Goal: Find specific page/section: Find specific page/section

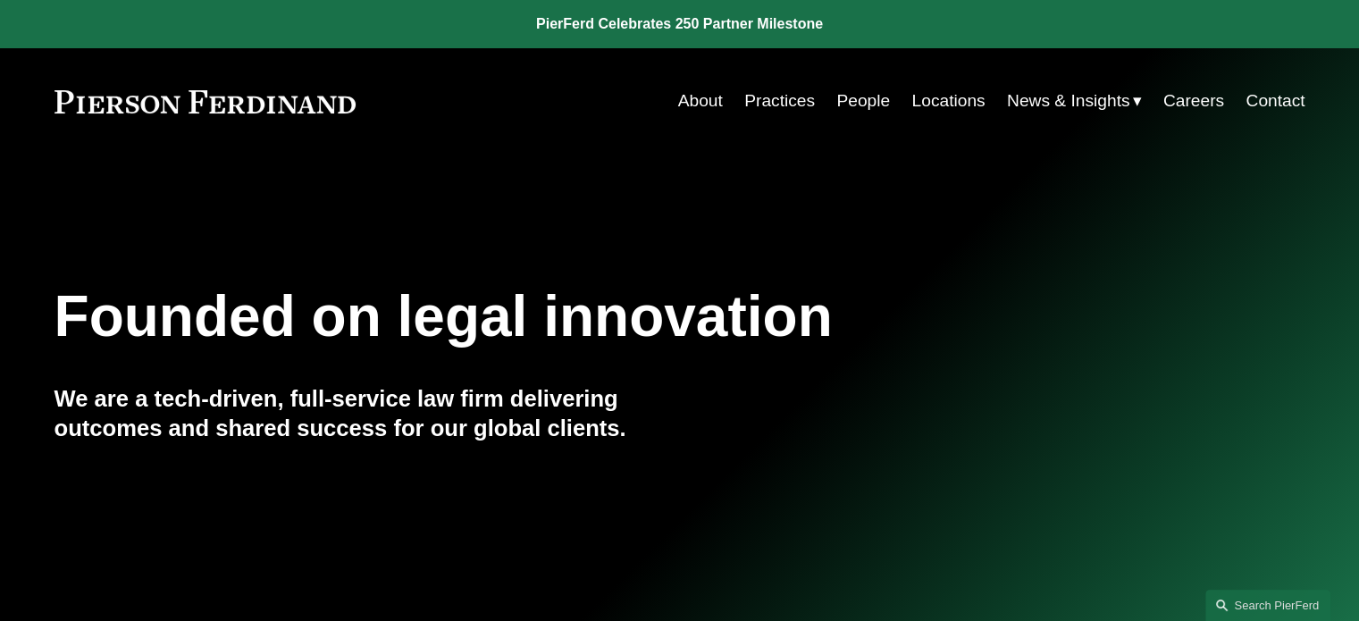
click at [865, 99] on link "People" at bounding box center [864, 101] width 54 height 34
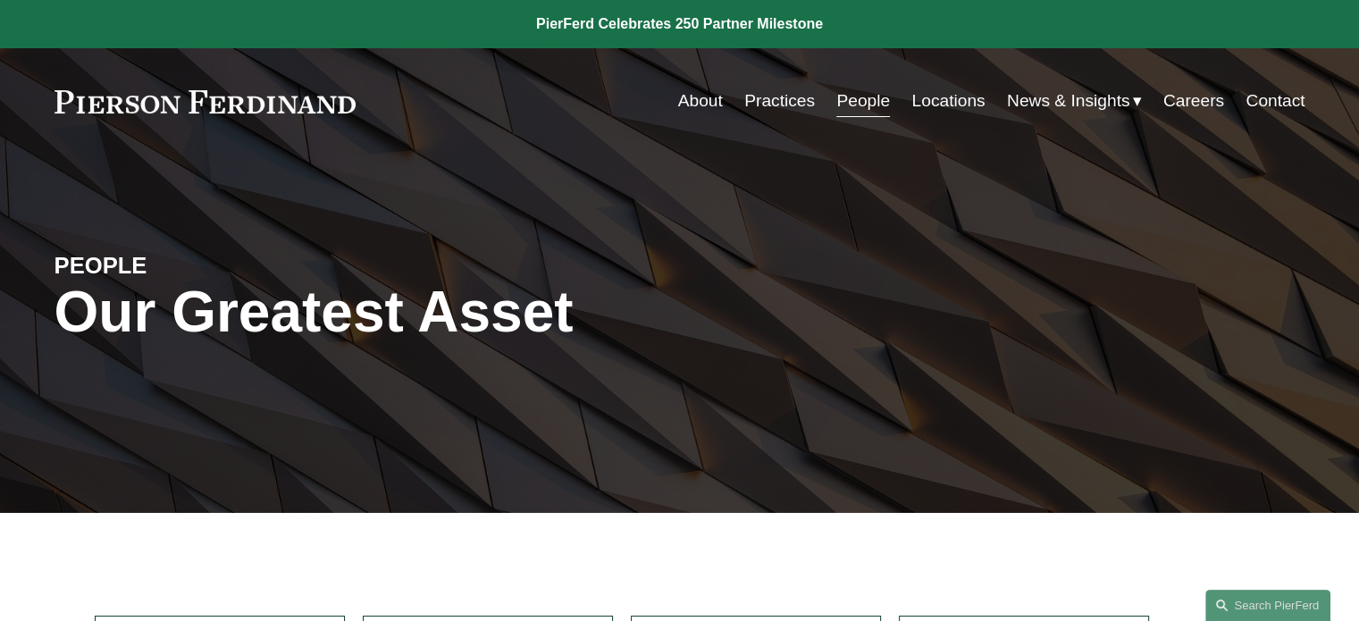
scroll to position [543, 0]
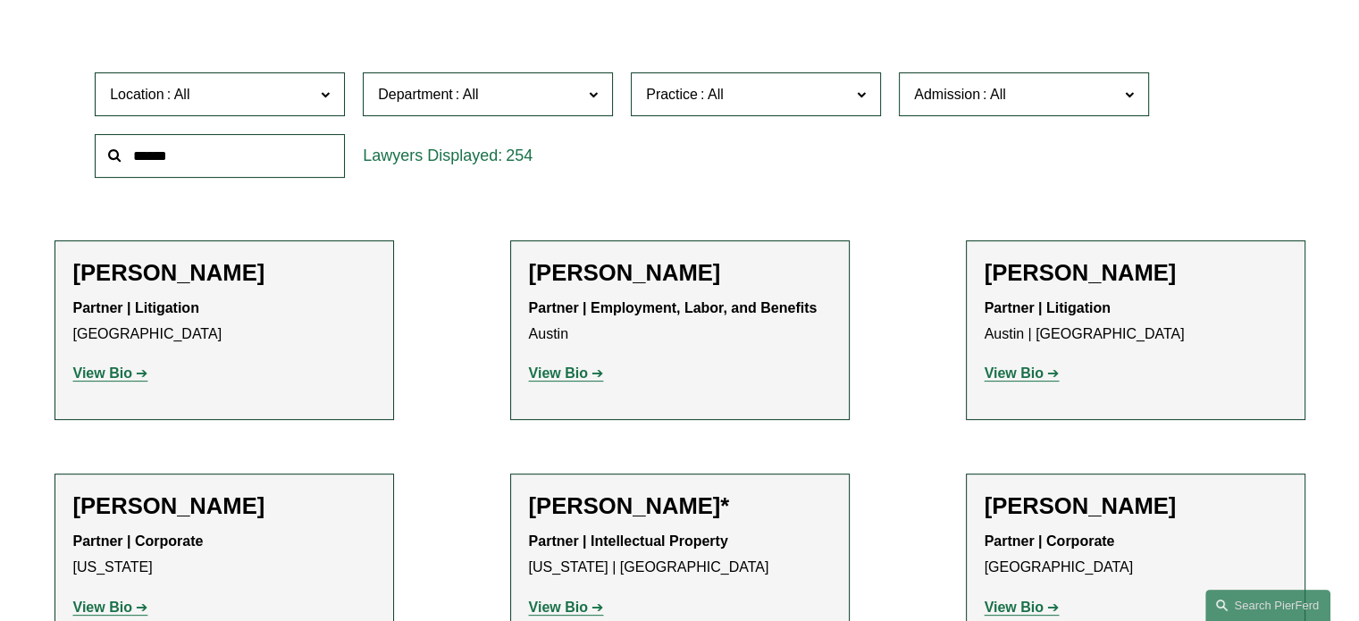
click at [963, 97] on span "Admission" at bounding box center [947, 94] width 66 height 15
click at [0, 0] on link "[US_STATE]" at bounding box center [0, 0] width 0 height 0
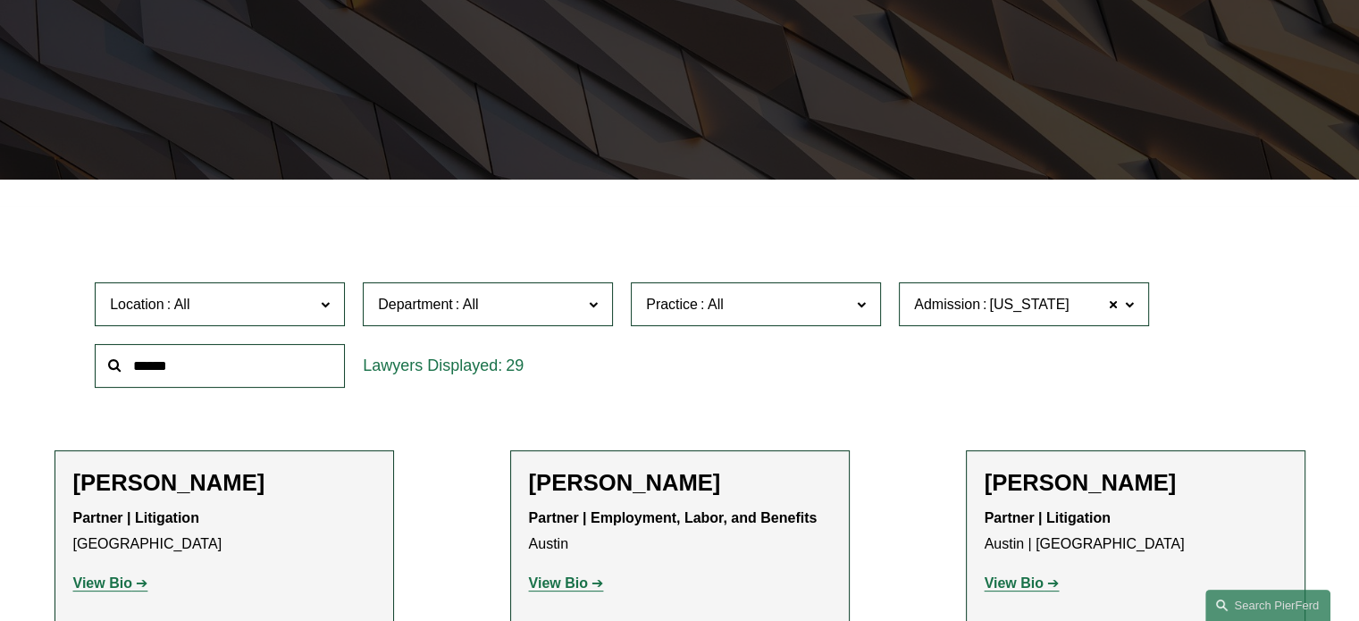
scroll to position [331, 0]
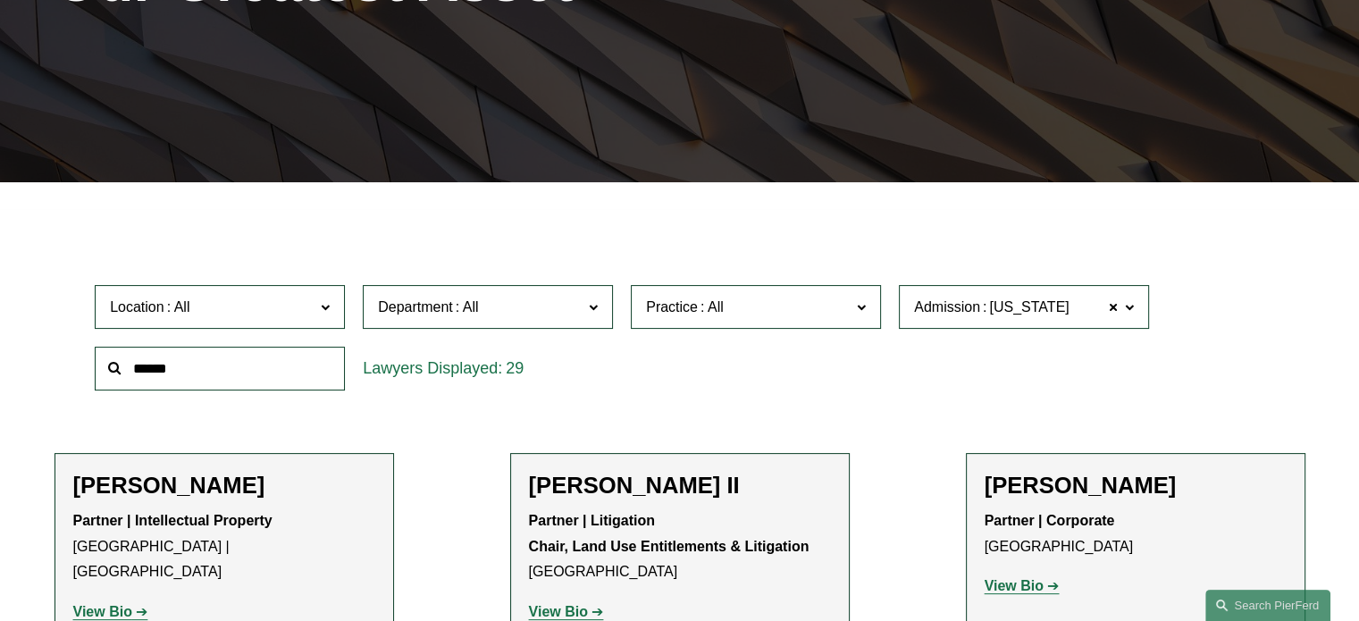
click at [496, 318] on span "Department" at bounding box center [480, 307] width 205 height 24
click at [0, 0] on link "Litigation" at bounding box center [0, 0] width 0 height 0
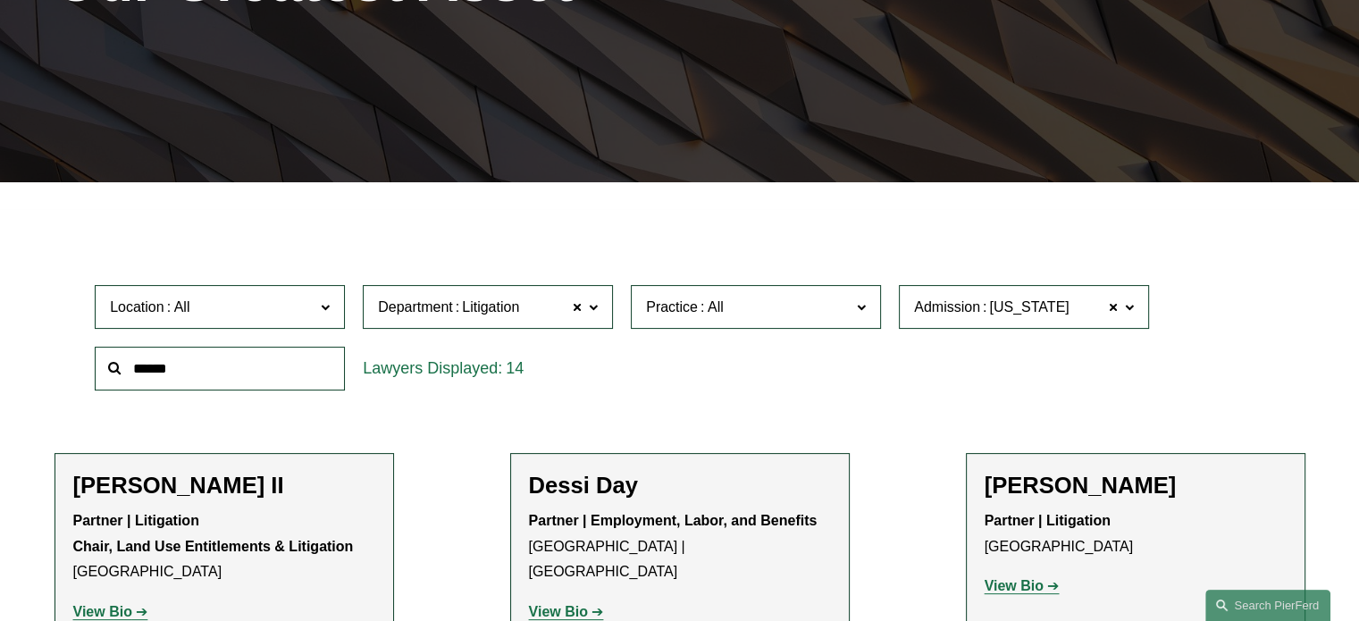
click at [1234, 296] on div "Location All [GEOGRAPHIC_DATA] [GEOGRAPHIC_DATA] [GEOGRAPHIC_DATA] [GEOGRAPHIC_…" at bounding box center [680, 337] width 1188 height 122
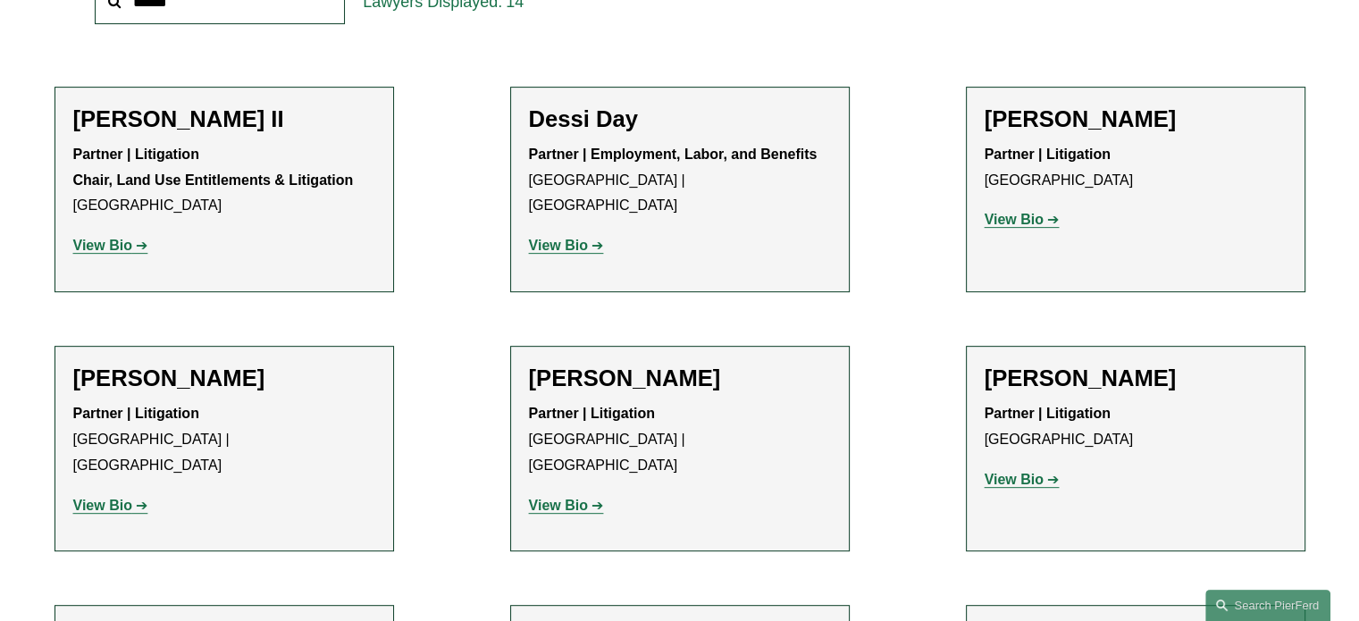
scroll to position [695, 0]
